Goal: Information Seeking & Learning: Check status

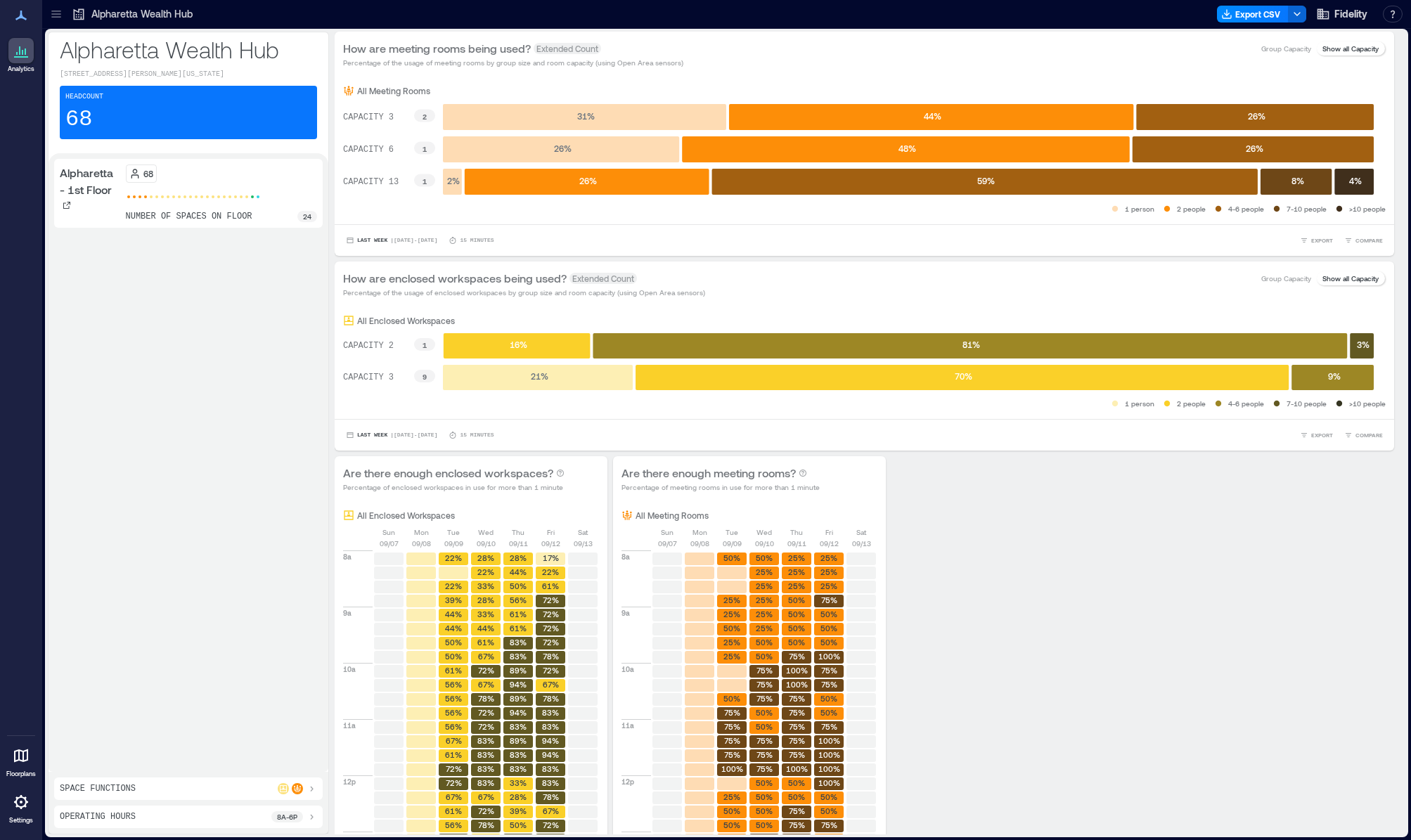
click at [58, 13] on icon at bounding box center [56, 14] width 14 height 14
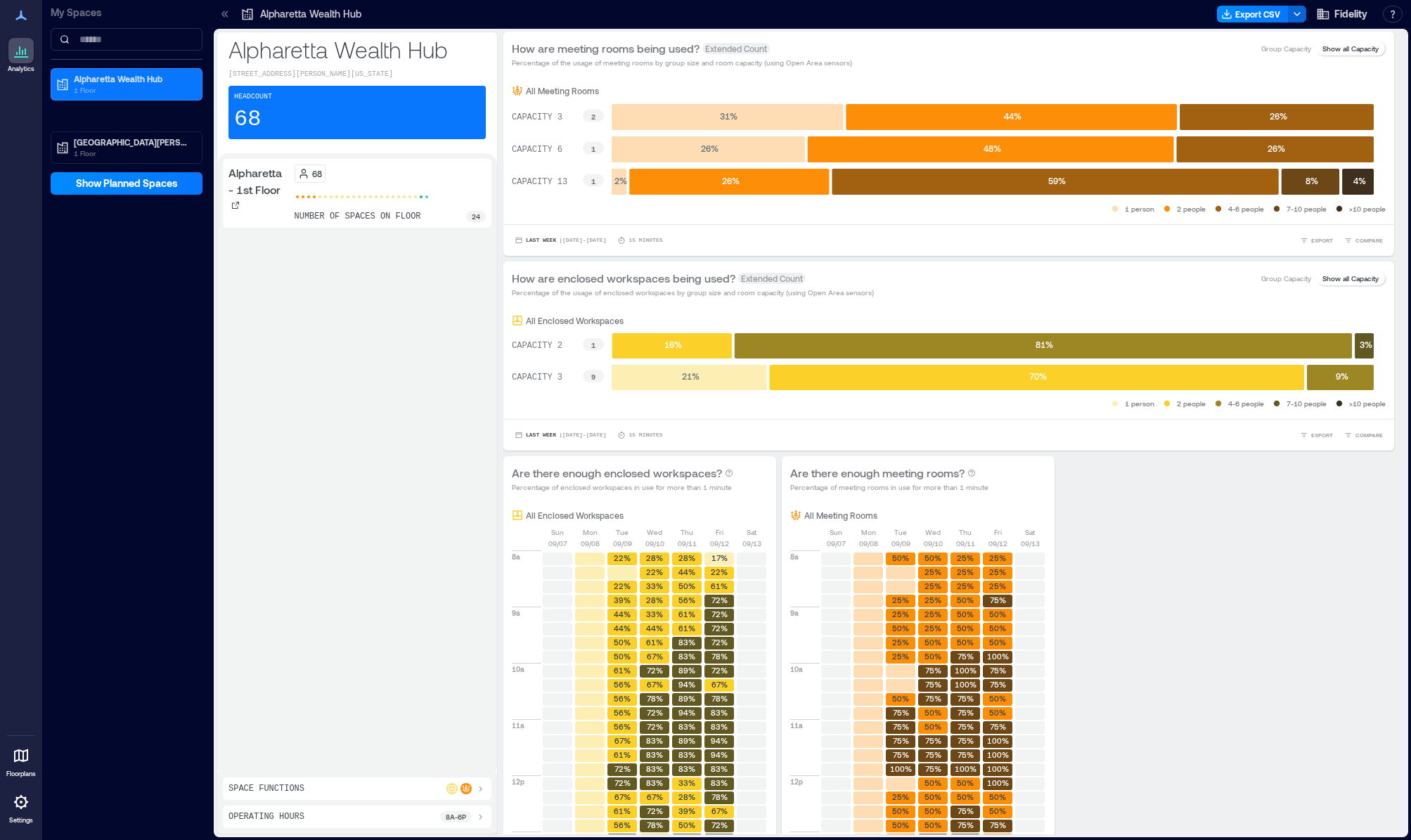
click at [113, 147] on p "1 Floor" at bounding box center [132, 153] width 118 height 11
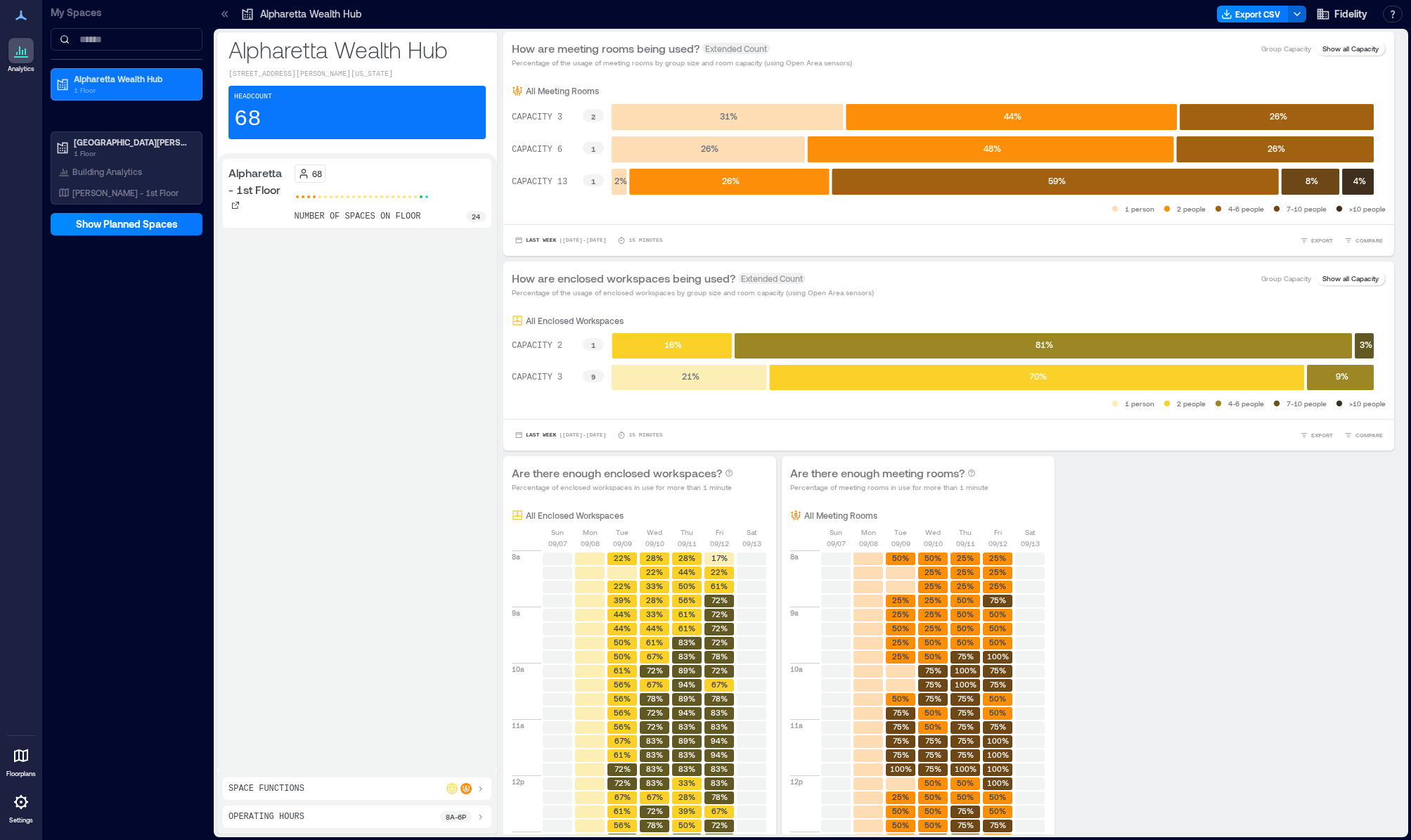
click at [124, 191] on p "[PERSON_NAME] - 1st Floor" at bounding box center [125, 192] width 106 height 11
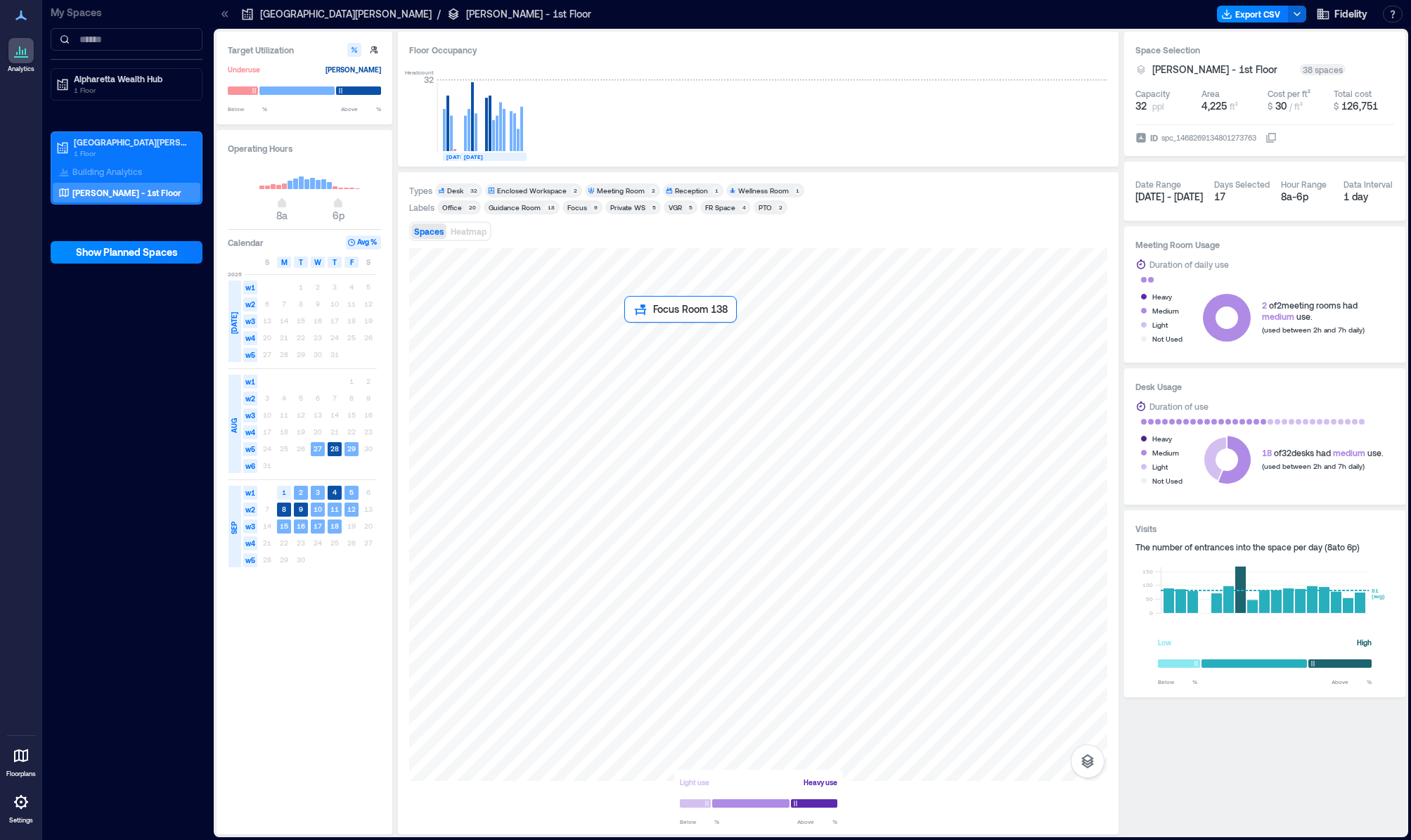
click at [640, 337] on div at bounding box center [759, 514] width 698 height 533
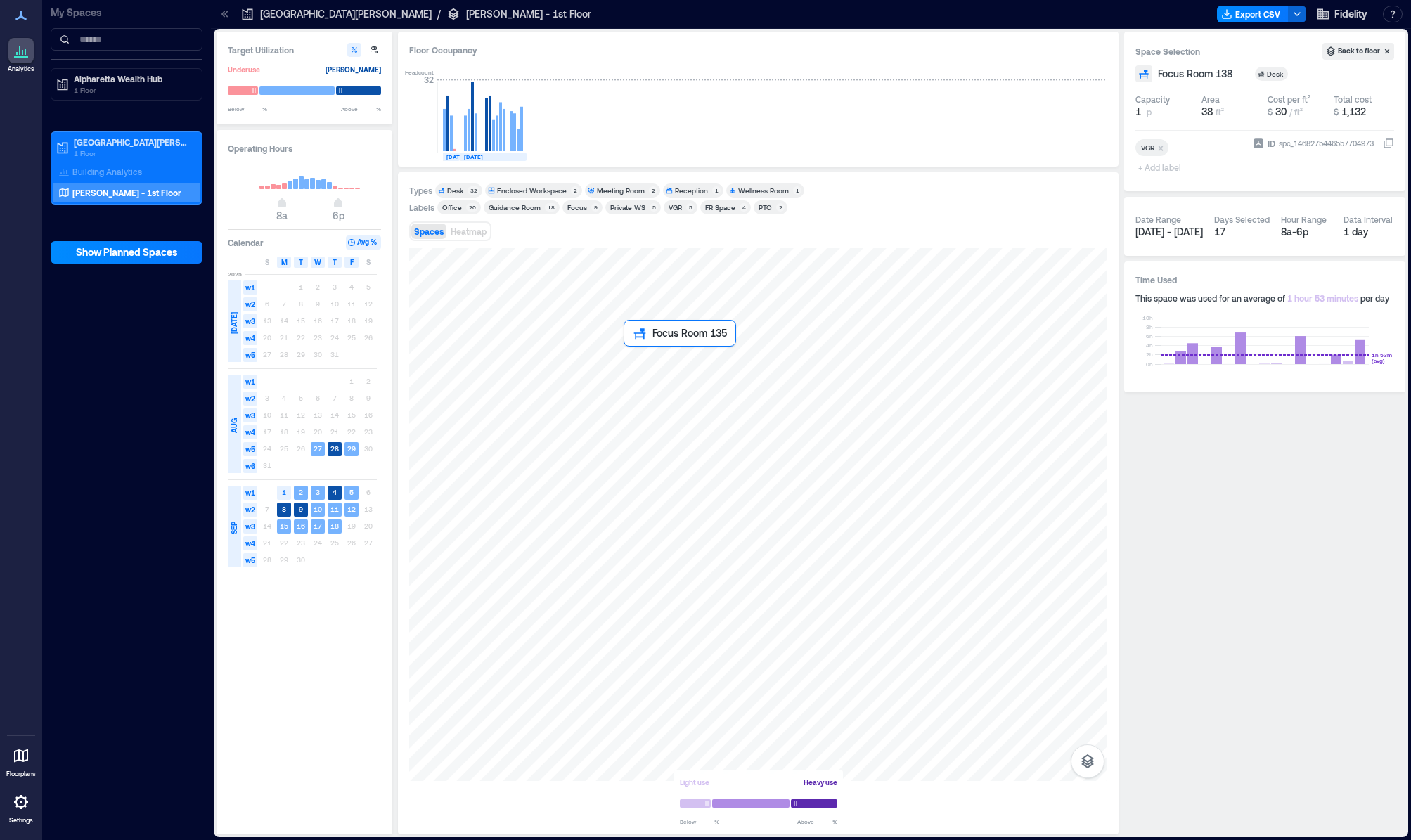
click at [637, 355] on div at bounding box center [759, 514] width 698 height 533
click at [603, 355] on div at bounding box center [759, 514] width 698 height 533
click at [616, 410] on div at bounding box center [759, 514] width 698 height 533
click at [645, 412] on div at bounding box center [759, 514] width 698 height 533
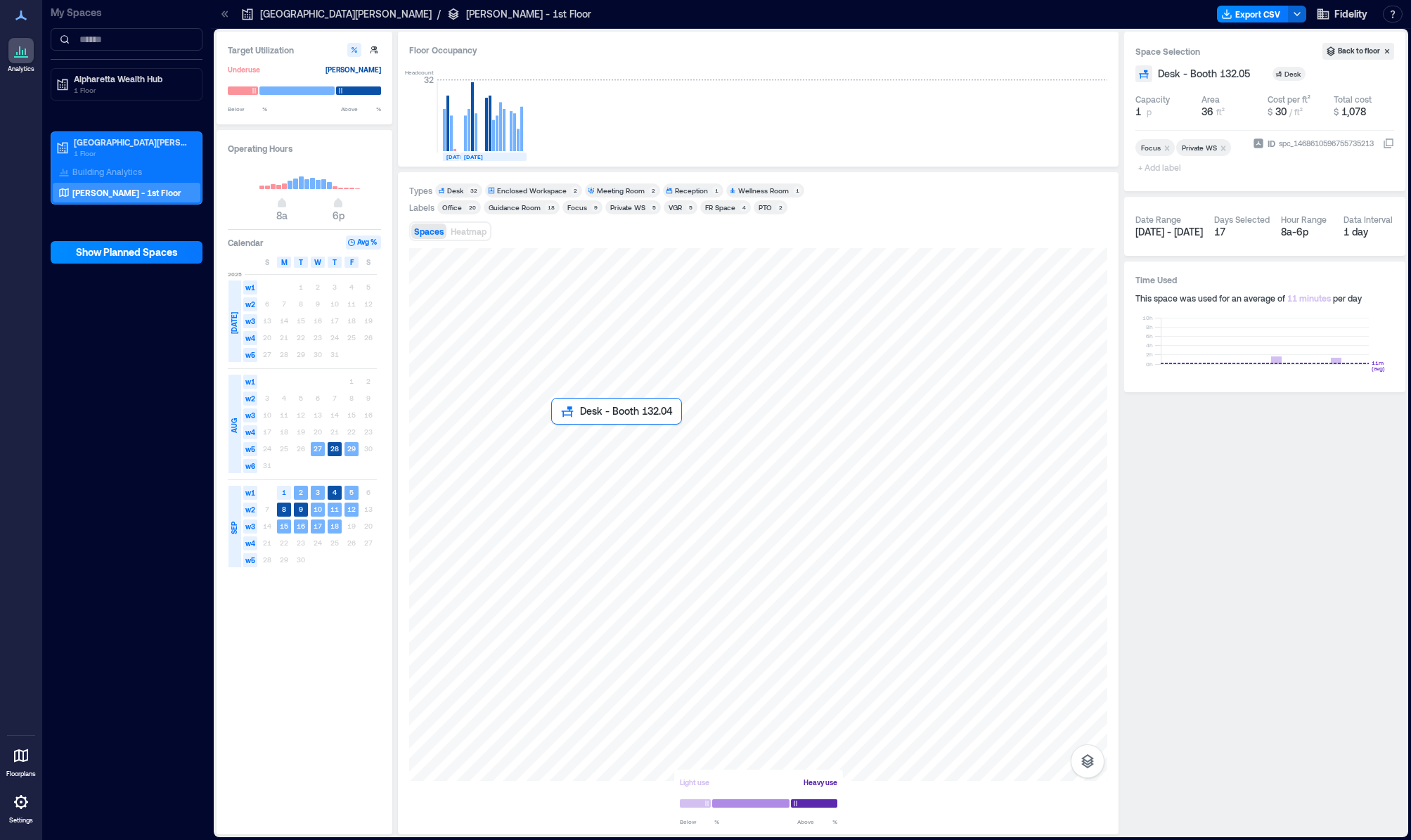
click at [558, 438] on div at bounding box center [759, 514] width 698 height 533
click at [561, 398] on div at bounding box center [759, 514] width 698 height 533
click at [565, 378] on div at bounding box center [759, 514] width 698 height 533
click at [559, 345] on div at bounding box center [759, 514] width 698 height 533
click at [568, 339] on div at bounding box center [759, 514] width 698 height 533
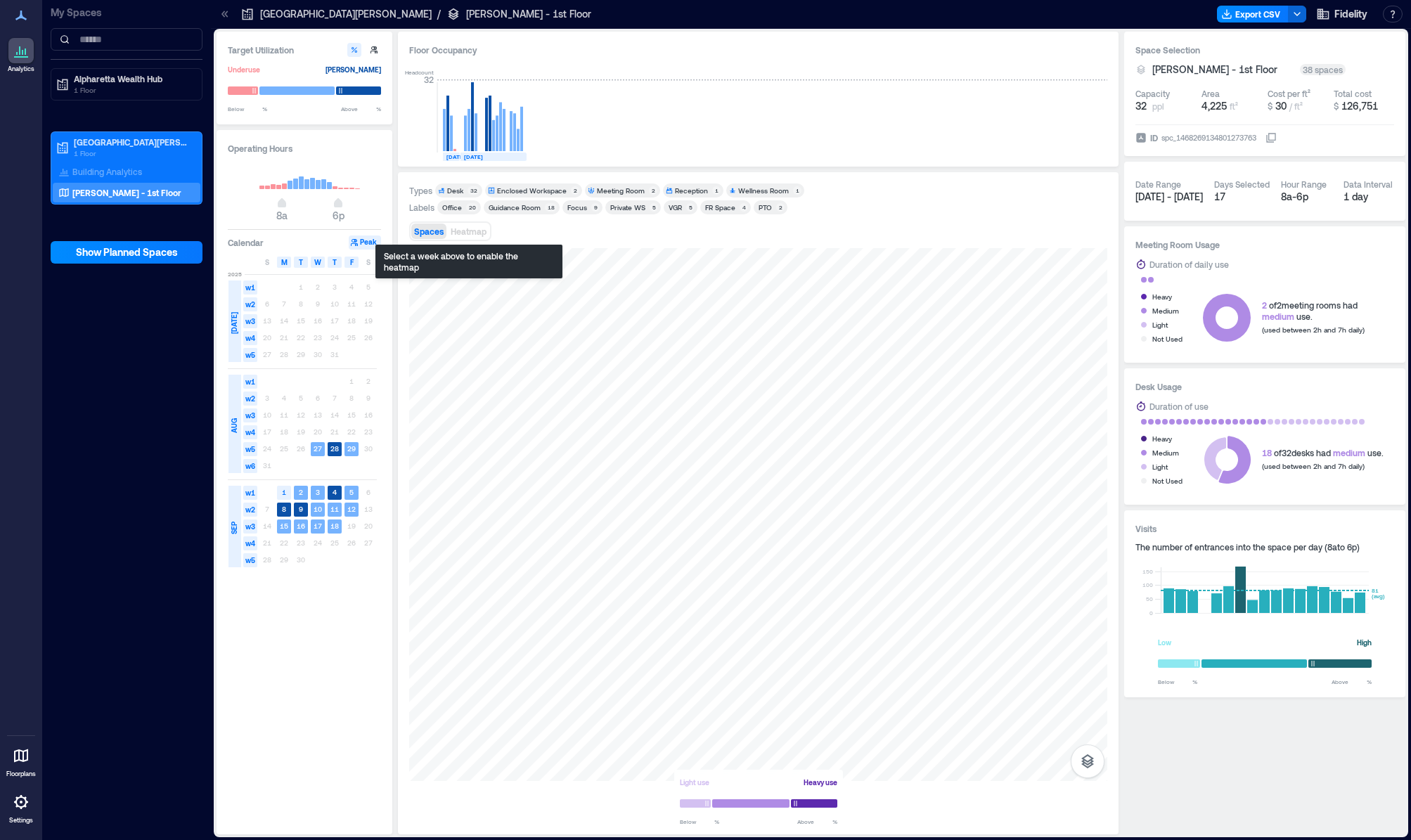
click at [470, 235] on span "Heatmap" at bounding box center [468, 231] width 36 height 10
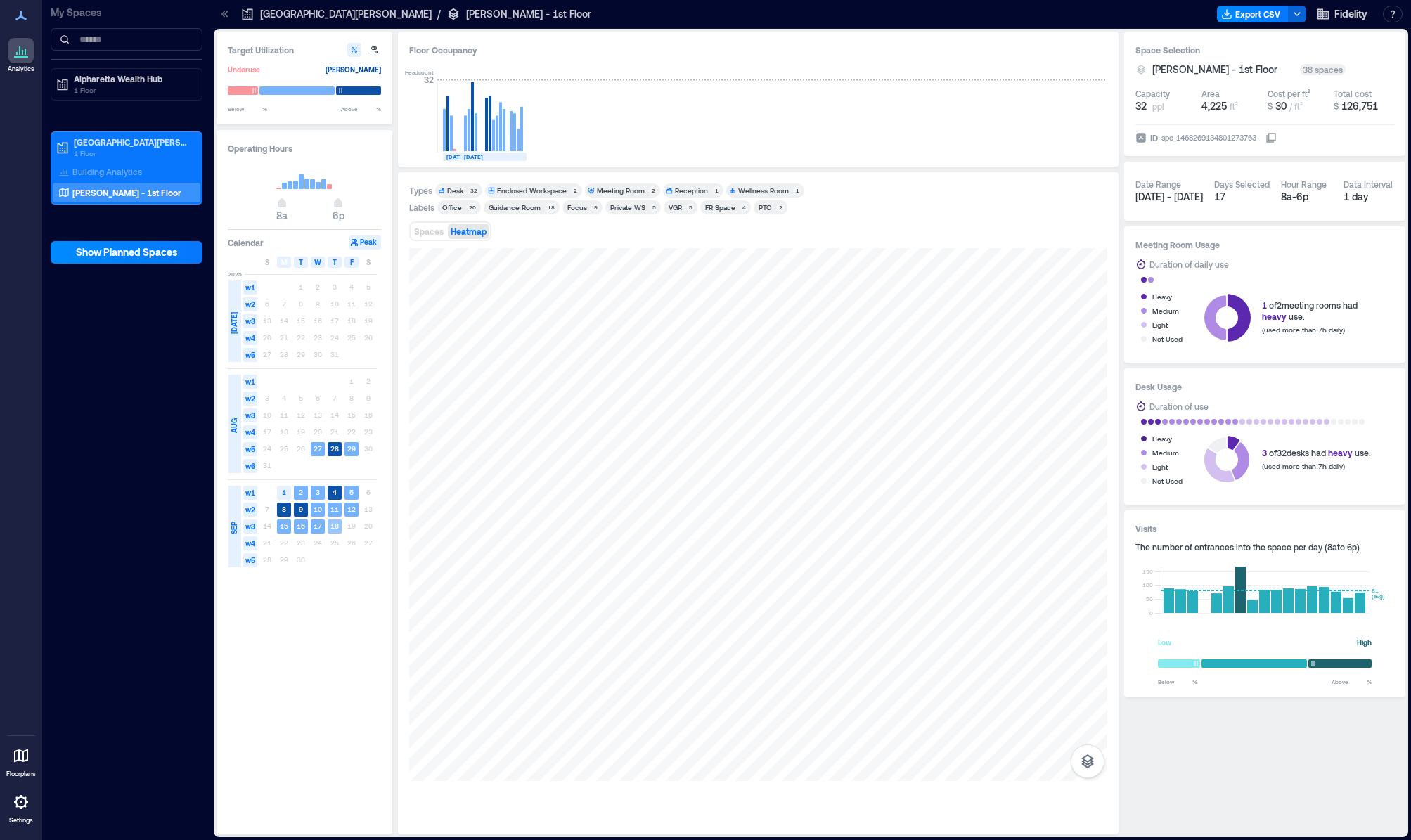
click at [333, 527] on text "18" at bounding box center [334, 526] width 9 height 9
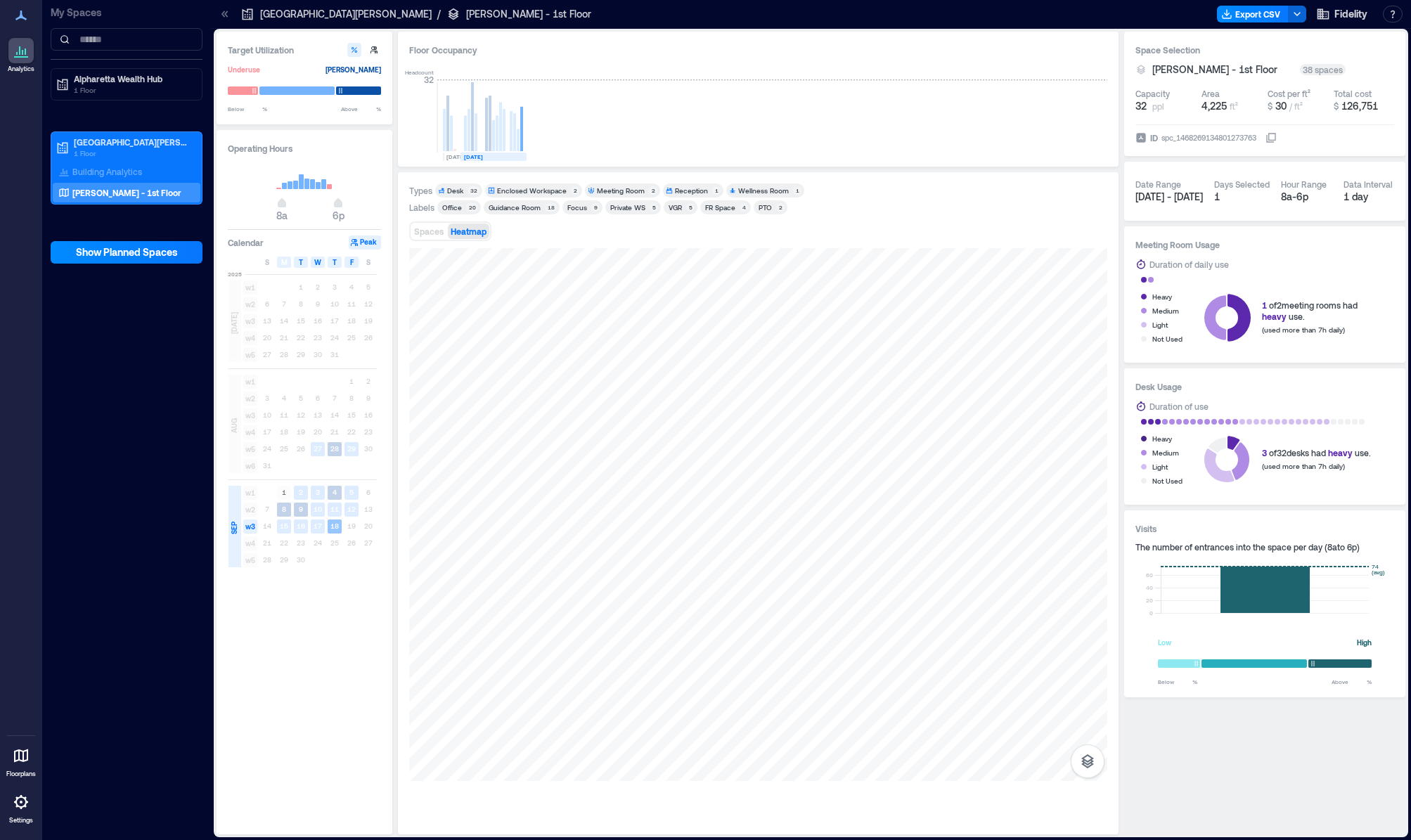
click at [333, 526] on text "18" at bounding box center [334, 526] width 9 height 9
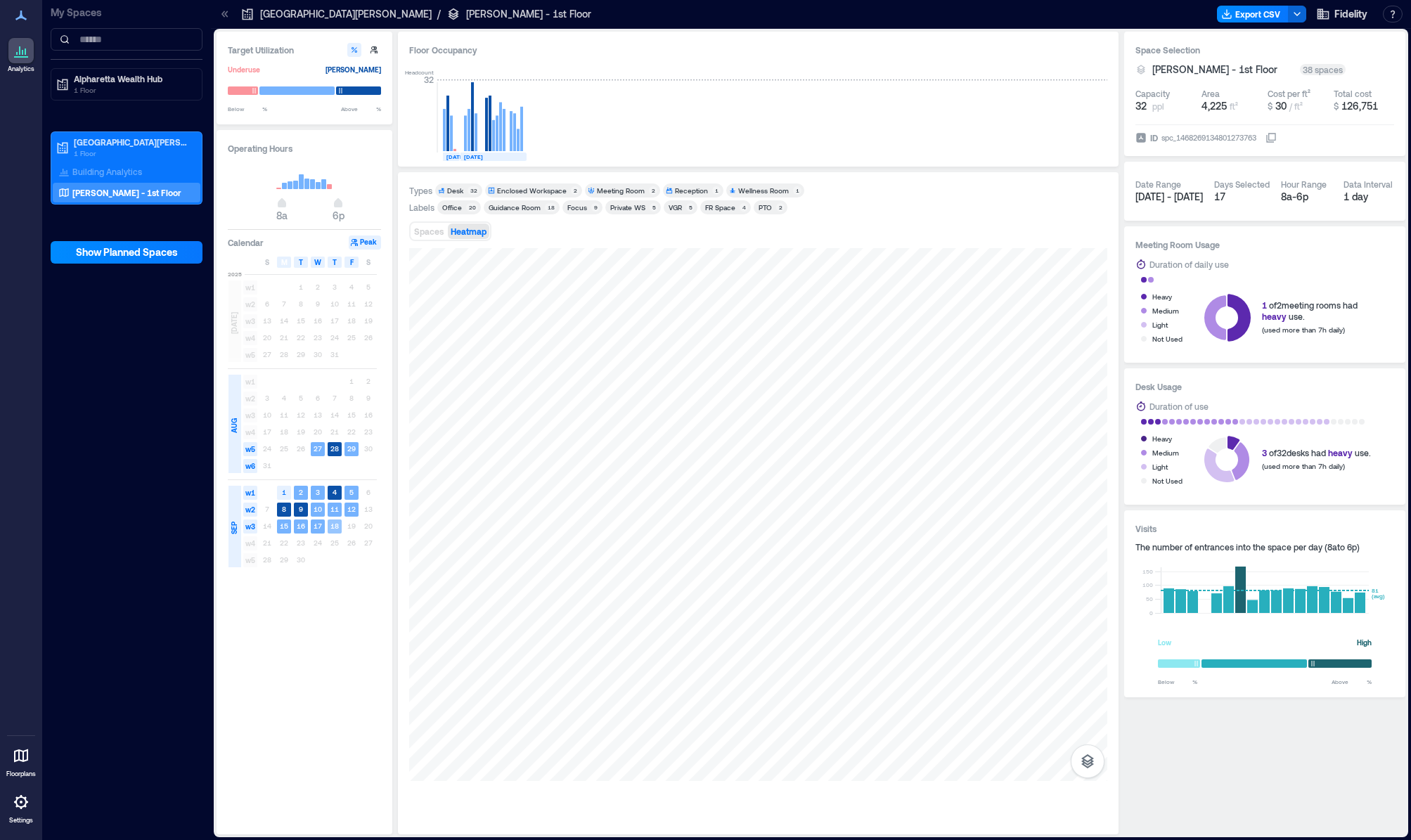
click at [333, 526] on text "18" at bounding box center [334, 526] width 9 height 9
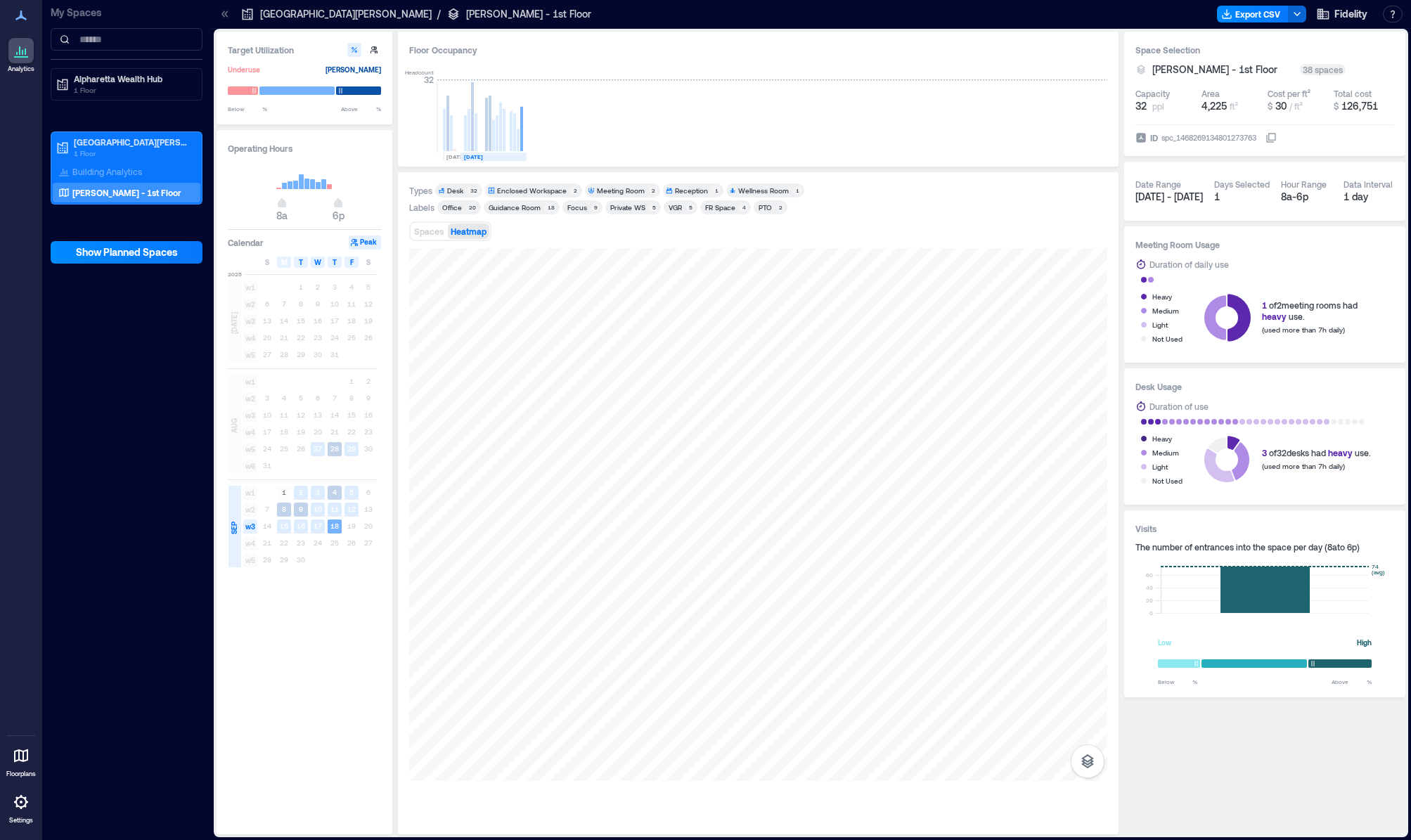
click at [534, 206] on div "Guidance Room" at bounding box center [515, 207] width 52 height 10
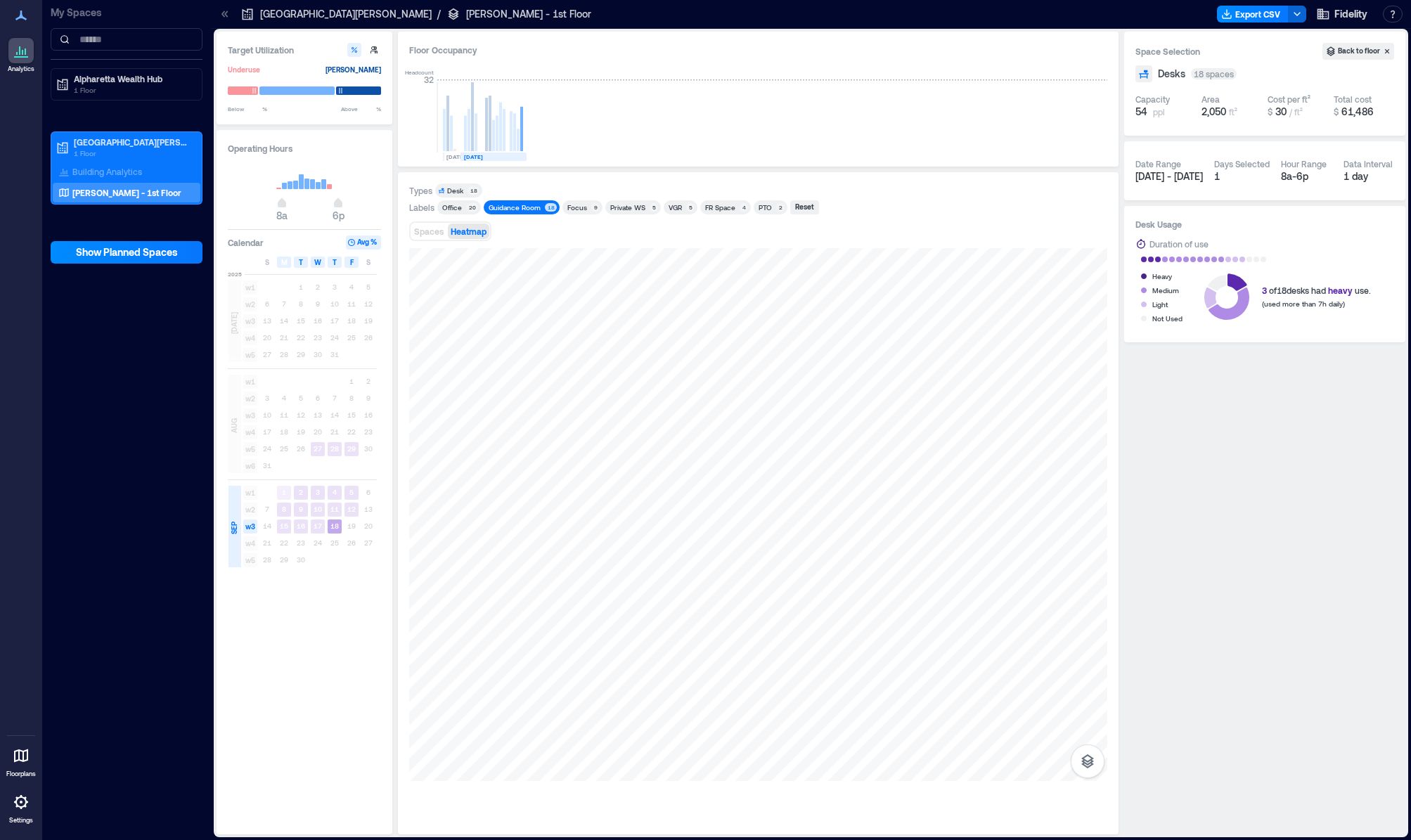
click at [336, 529] on text "18" at bounding box center [334, 526] width 9 height 9
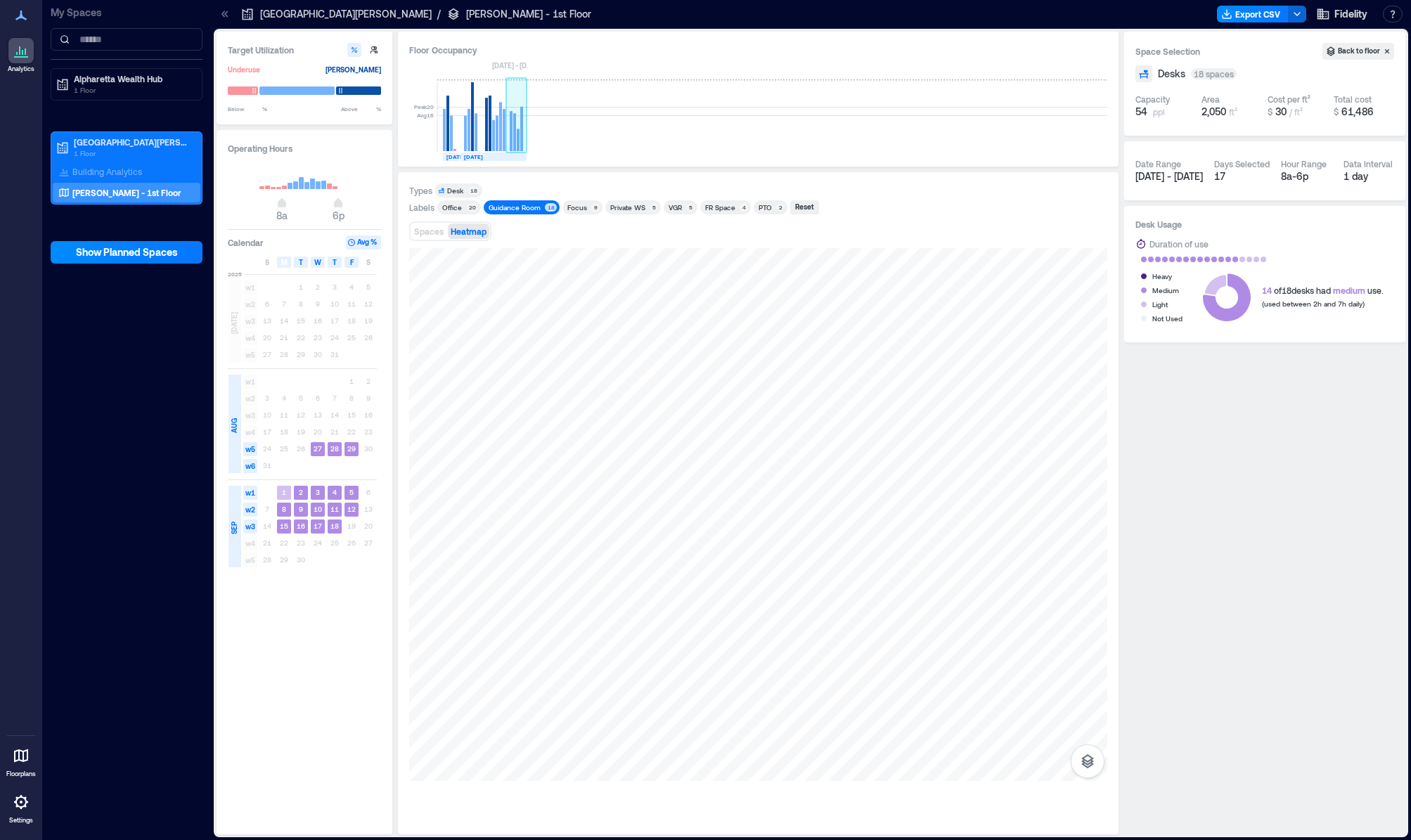
click at [515, 144] on rect at bounding box center [515, 132] width 3 height 38
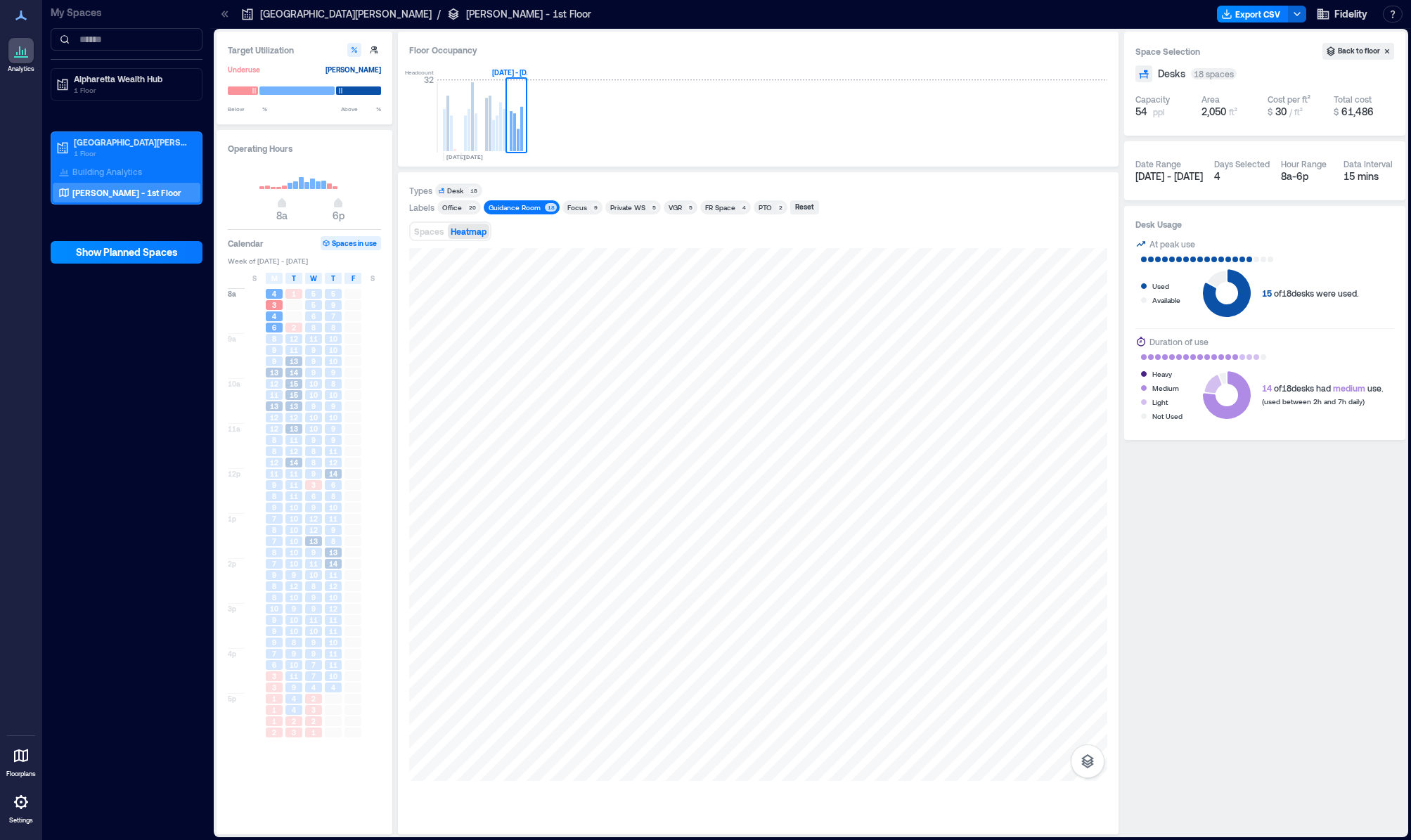
click at [516, 205] on div "Guidance Room" at bounding box center [515, 207] width 52 height 10
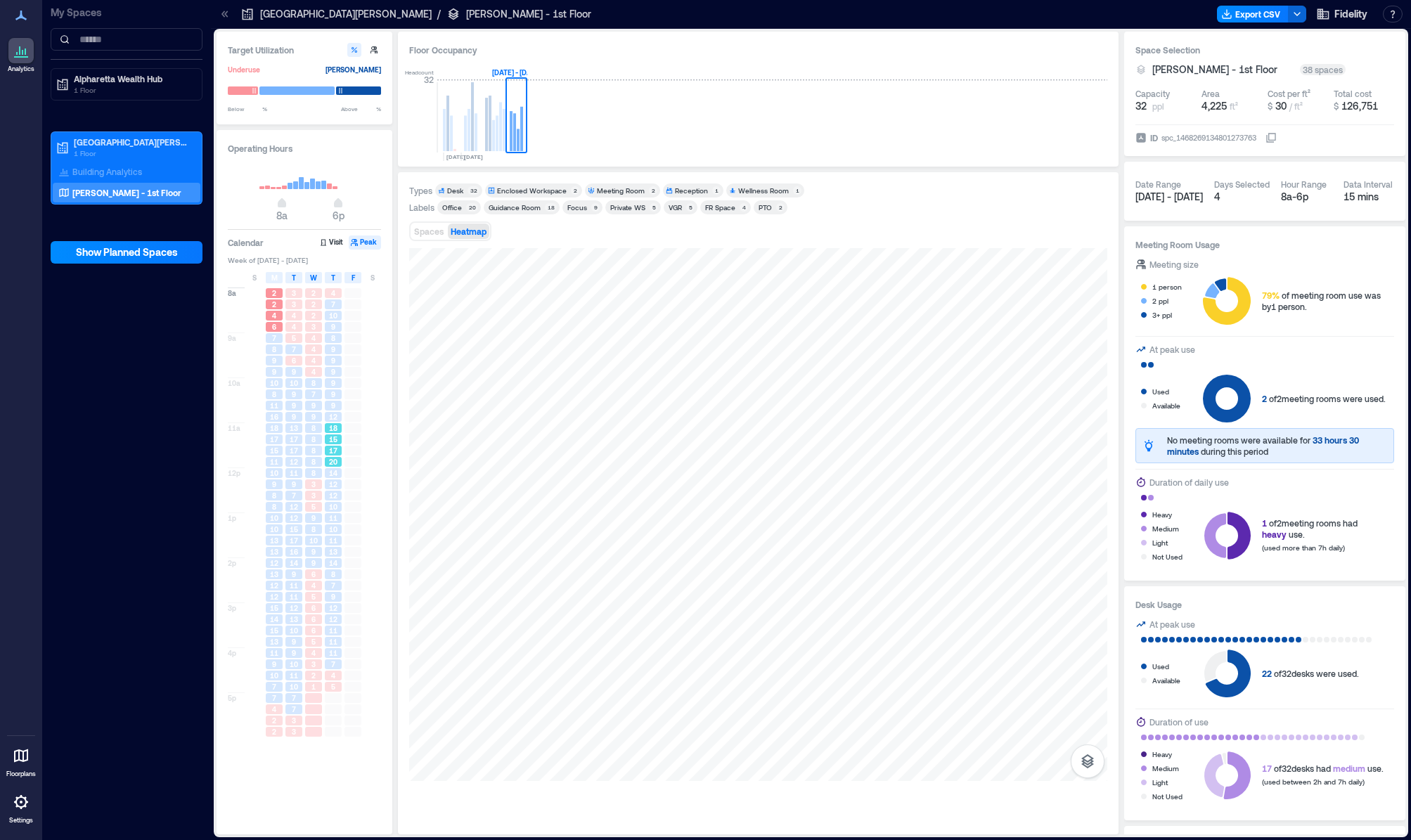
click at [333, 466] on span "20" at bounding box center [333, 462] width 9 height 10
click at [333, 368] on span "9" at bounding box center [333, 371] width 4 height 10
click at [328, 504] on div "10" at bounding box center [333, 507] width 17 height 10
click at [332, 545] on span "11" at bounding box center [333, 541] width 9 height 10
click at [337, 581] on div "7" at bounding box center [333, 585] width 17 height 10
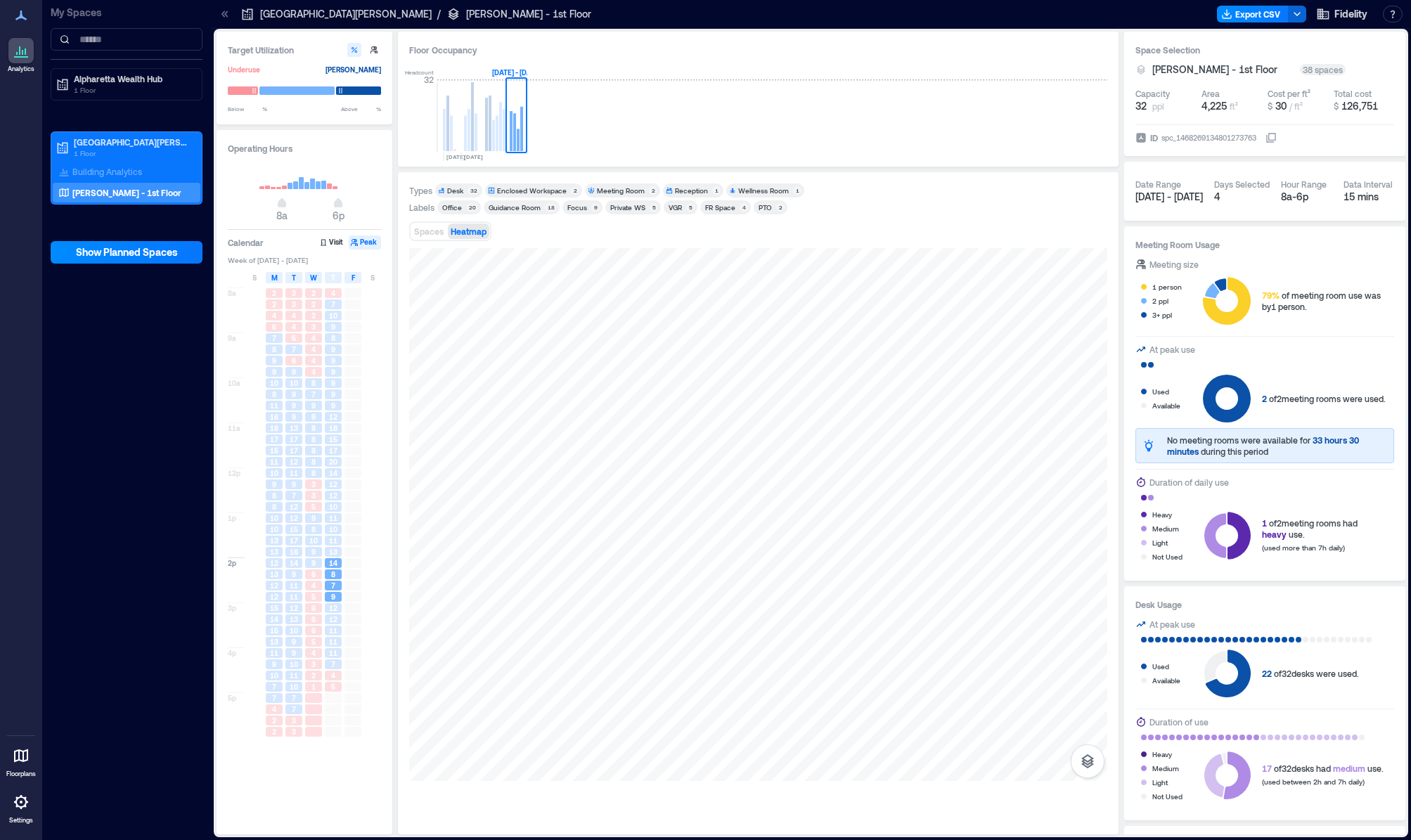
click at [620, 208] on div "Private WS" at bounding box center [628, 207] width 35 height 10
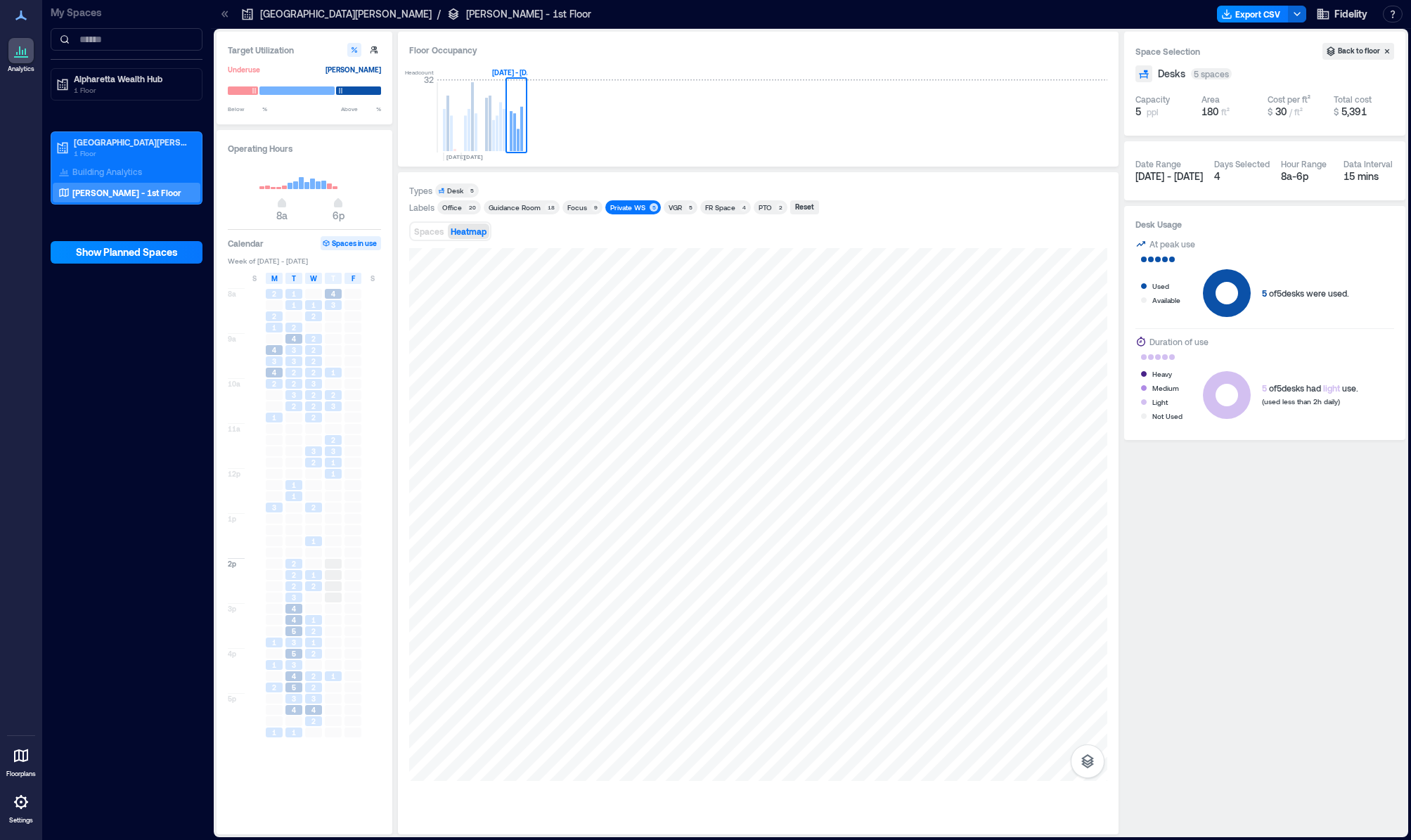
click at [570, 208] on div "Focus" at bounding box center [577, 207] width 20 height 10
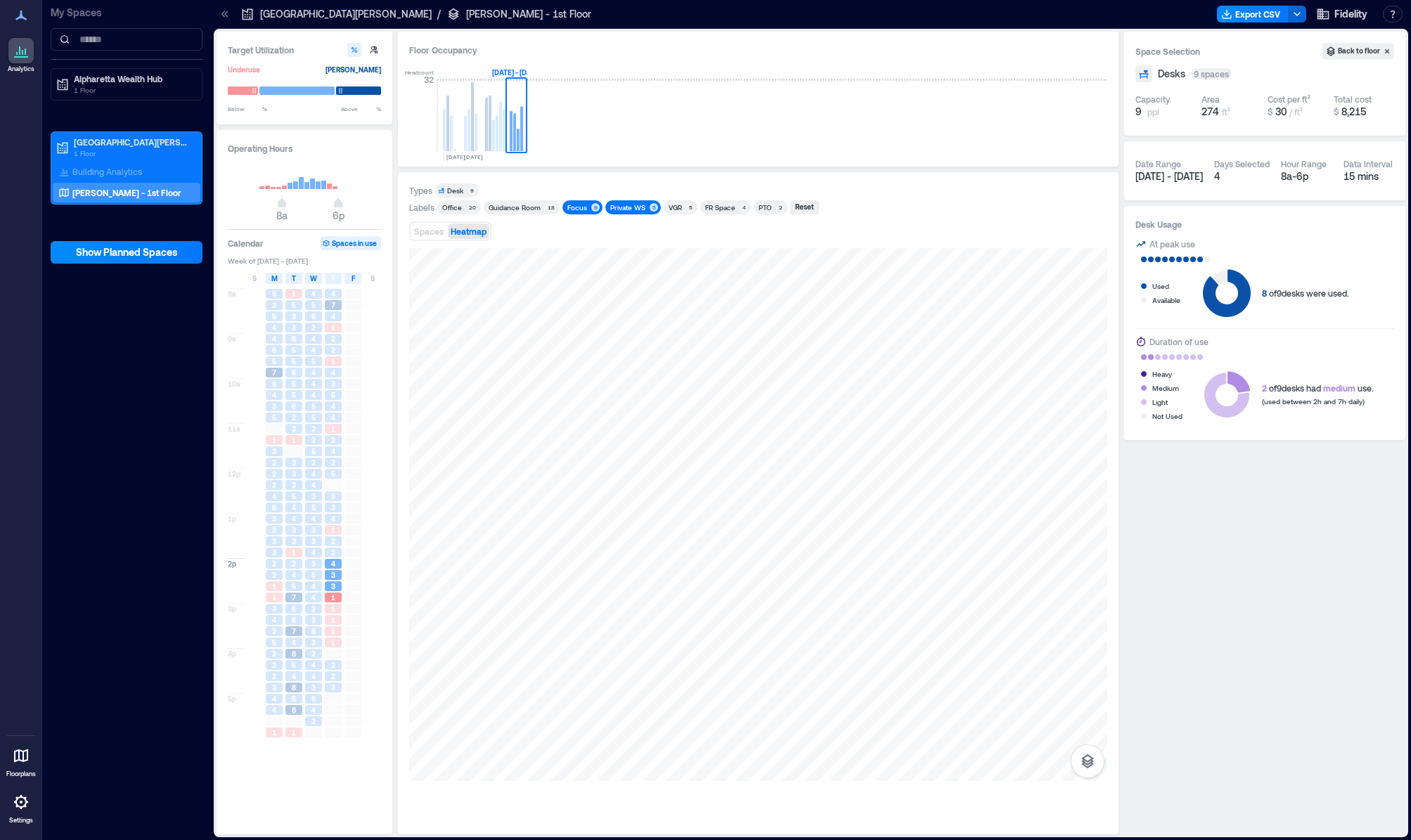
click at [570, 208] on div "Focus" at bounding box center [577, 207] width 20 height 10
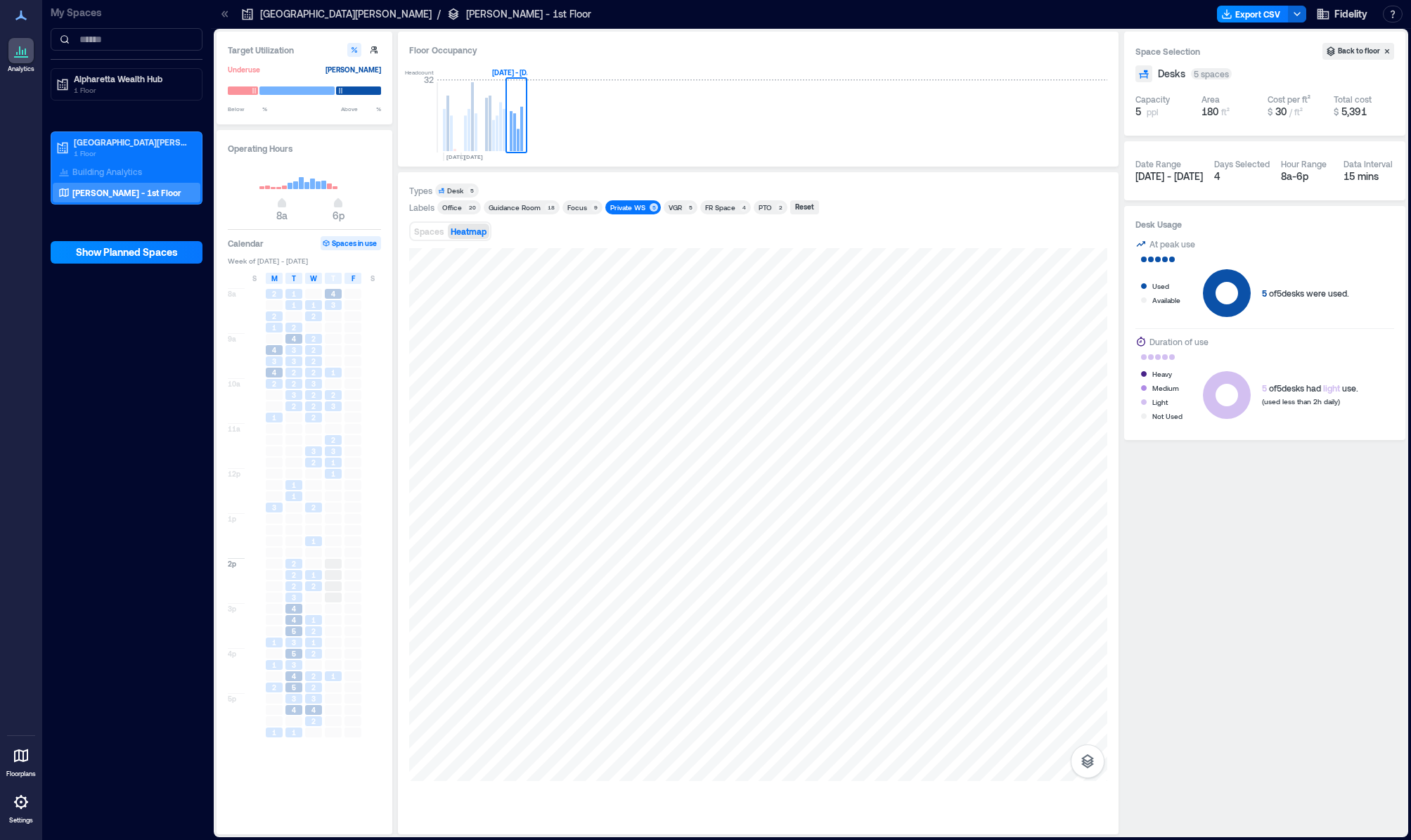
click at [622, 206] on div "Private WS" at bounding box center [628, 207] width 35 height 10
